Goal: Transaction & Acquisition: Register for event/course

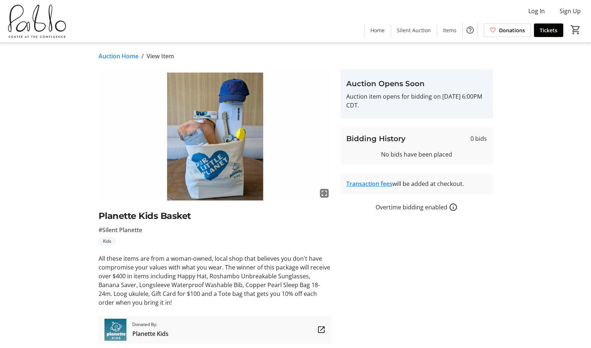
click at [132, 56] on link "Auction Home" at bounding box center [119, 56] width 40 height 9
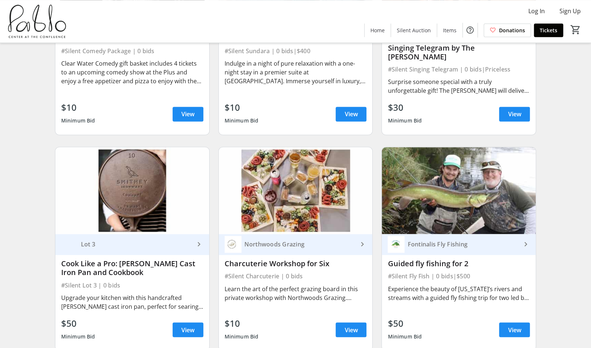
scroll to position [607, 0]
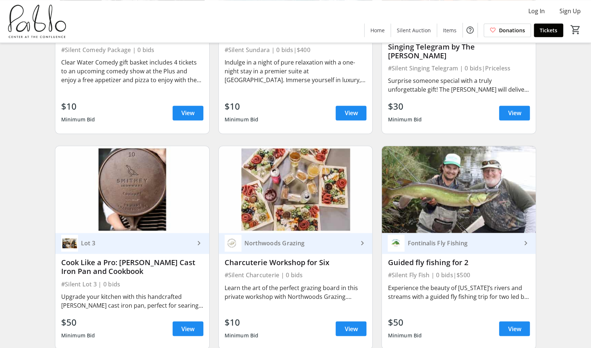
click at [35, 243] on div "Search Filter timer_outline Bidding starts in 1d 21h 9m 34s All Items Art Dinne…" at bounding box center [295, 329] width 588 height 1753
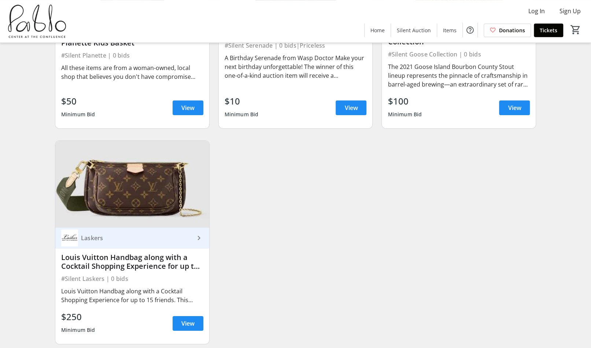
scroll to position [1464, 0]
click at [125, 286] on div "Louis Vuitton Handbag along with a Cocktail Shopping Experience for up to 15 fr…" at bounding box center [132, 295] width 142 height 18
click at [189, 319] on span "View" at bounding box center [187, 323] width 13 height 9
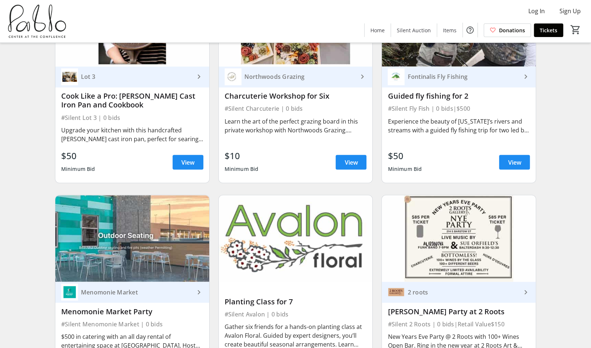
scroll to position [658, 0]
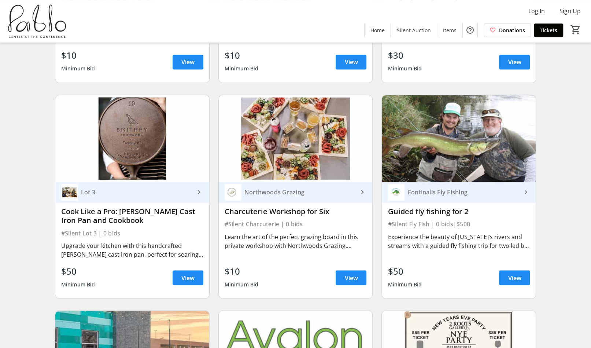
click at [154, 207] on div "Cook Like a Pro: [PERSON_NAME] Cast Iron Pan and Cookbook" at bounding box center [132, 216] width 142 height 18
click at [185, 273] on span "View" at bounding box center [187, 277] width 13 height 9
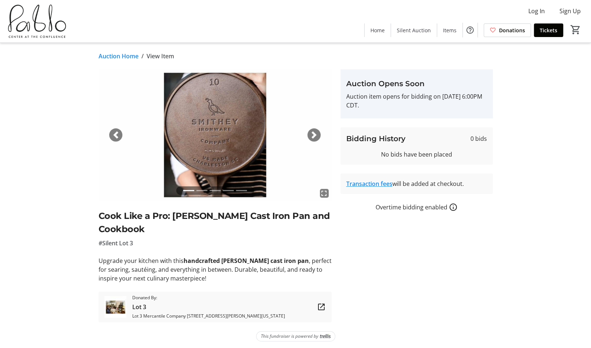
scroll to position [8, 0]
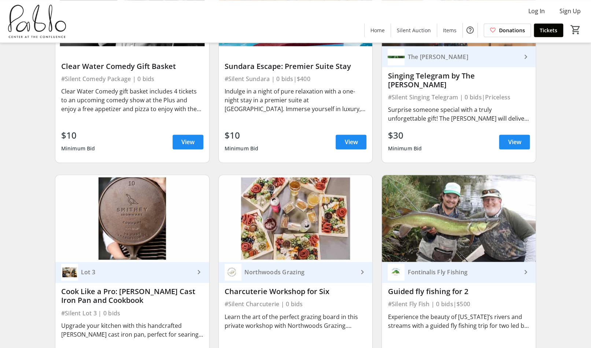
scroll to position [672, 0]
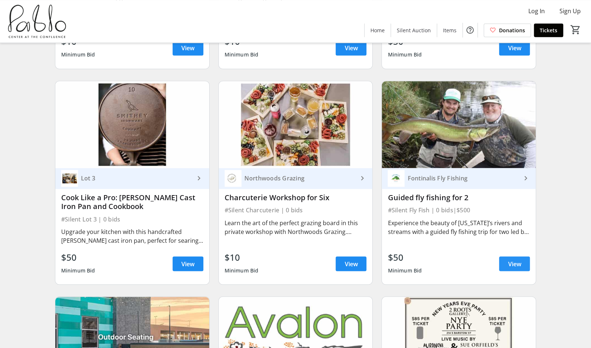
click at [510, 259] on span "View" at bounding box center [514, 263] width 13 height 9
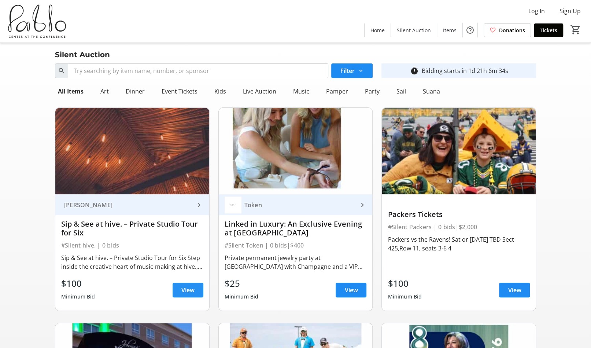
click at [187, 291] on span "View" at bounding box center [187, 290] width 13 height 9
click at [351, 289] on span "View" at bounding box center [351, 290] width 13 height 9
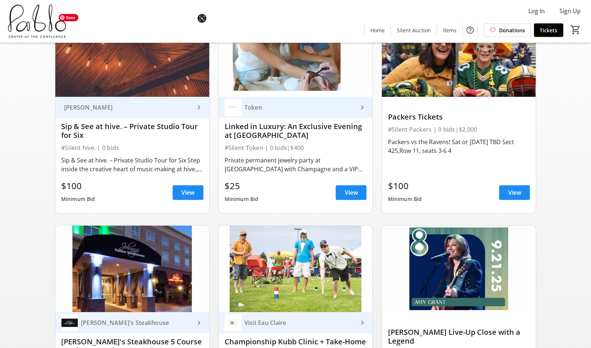
scroll to position [107, 0]
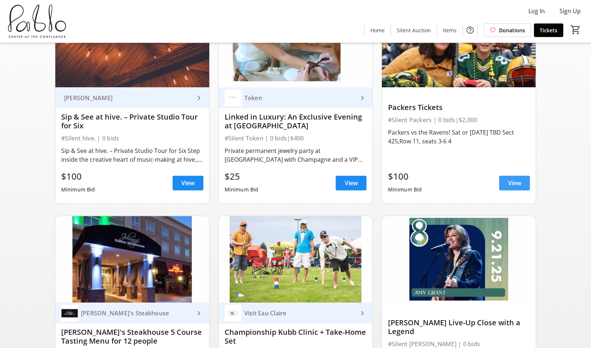
click at [510, 182] on span "View" at bounding box center [514, 183] width 13 height 9
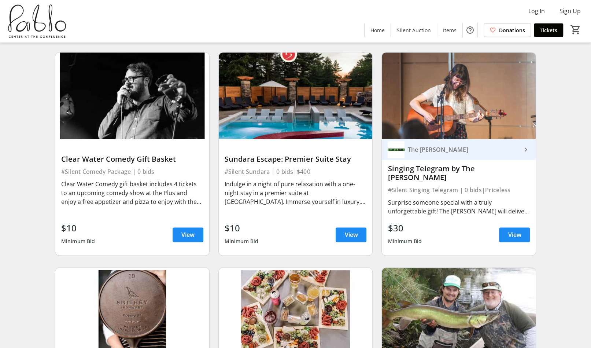
scroll to position [485, 0]
click at [350, 231] on span "View" at bounding box center [351, 235] width 13 height 9
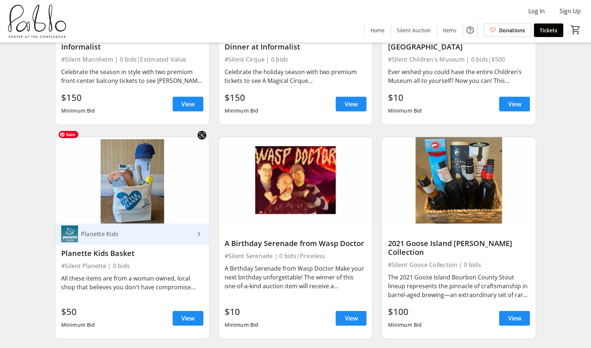
scroll to position [1254, 0]
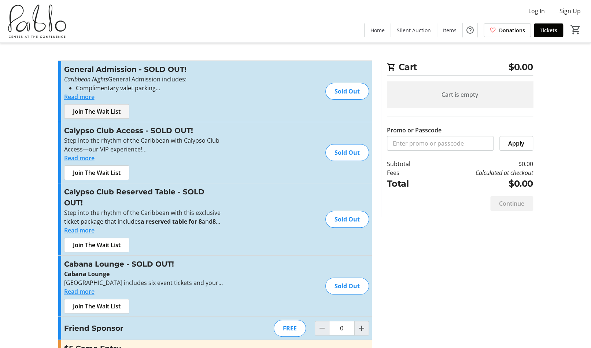
click at [91, 114] on span "Join The Wait List" at bounding box center [97, 111] width 48 height 9
